Goal: Task Accomplishment & Management: Manage account settings

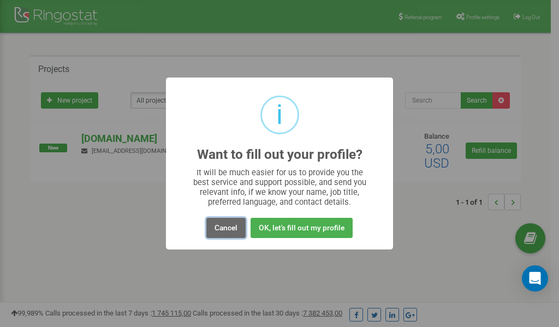
click at [229, 227] on button "Cancel" at bounding box center [225, 228] width 39 height 20
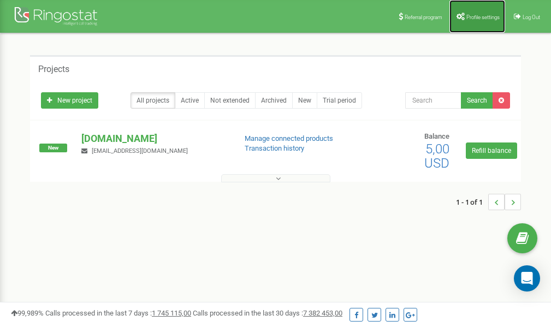
click at [481, 14] on span "Profile settings" at bounding box center [482, 17] width 33 height 6
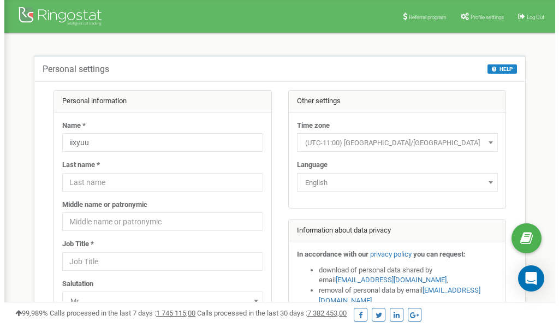
scroll to position [55, 0]
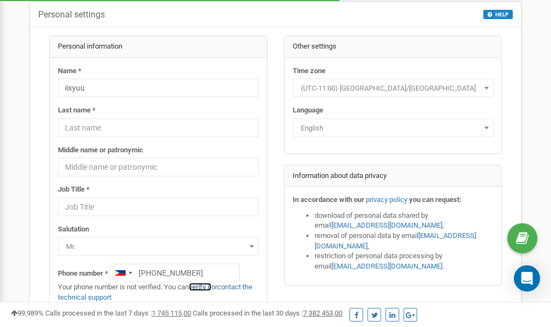
click at [204, 287] on link "verify it" at bounding box center [200, 287] width 22 height 8
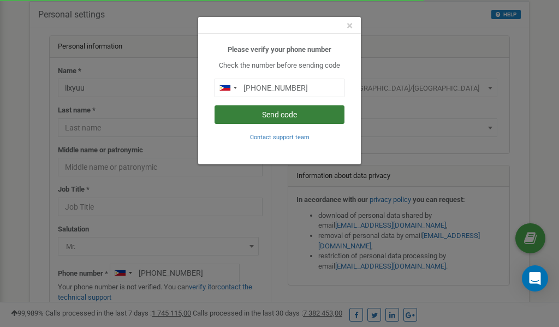
click at [288, 114] on button "Send code" at bounding box center [280, 114] width 130 height 19
